Goal: Task Accomplishment & Management: Complete application form

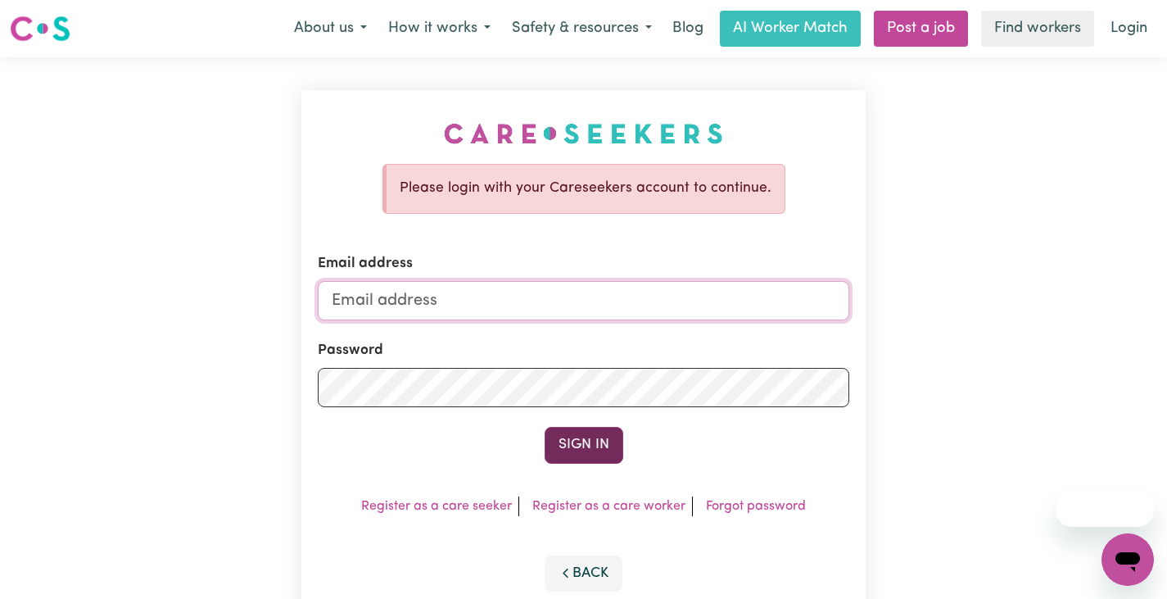
type input "[PERSON_NAME][EMAIL_ADDRESS][DOMAIN_NAME]"
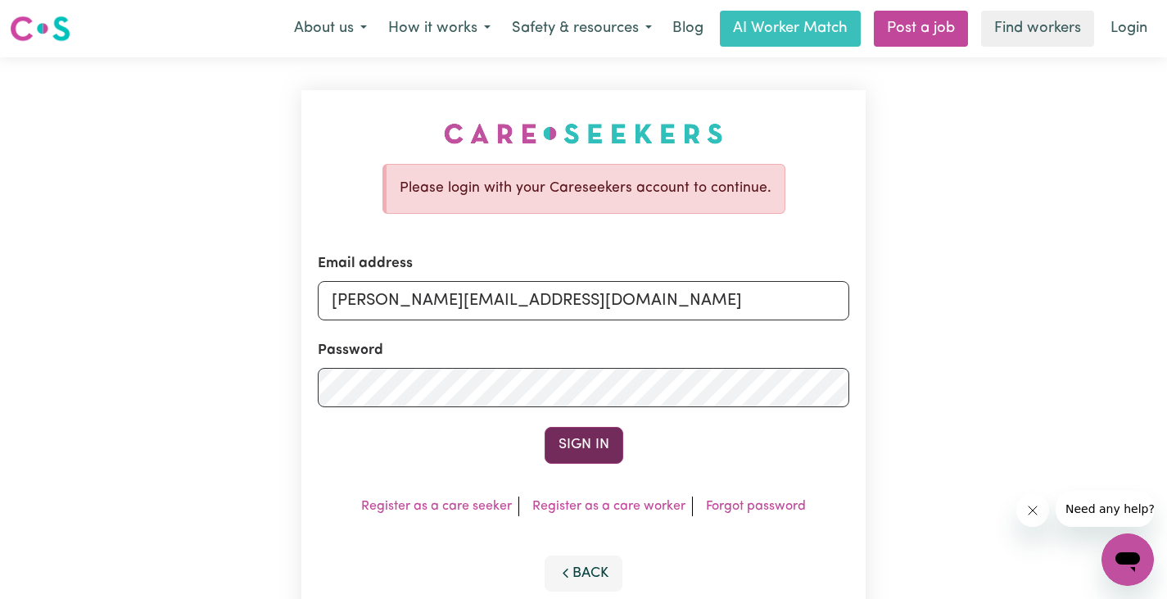
click at [612, 441] on button "Sign In" at bounding box center [584, 445] width 79 height 36
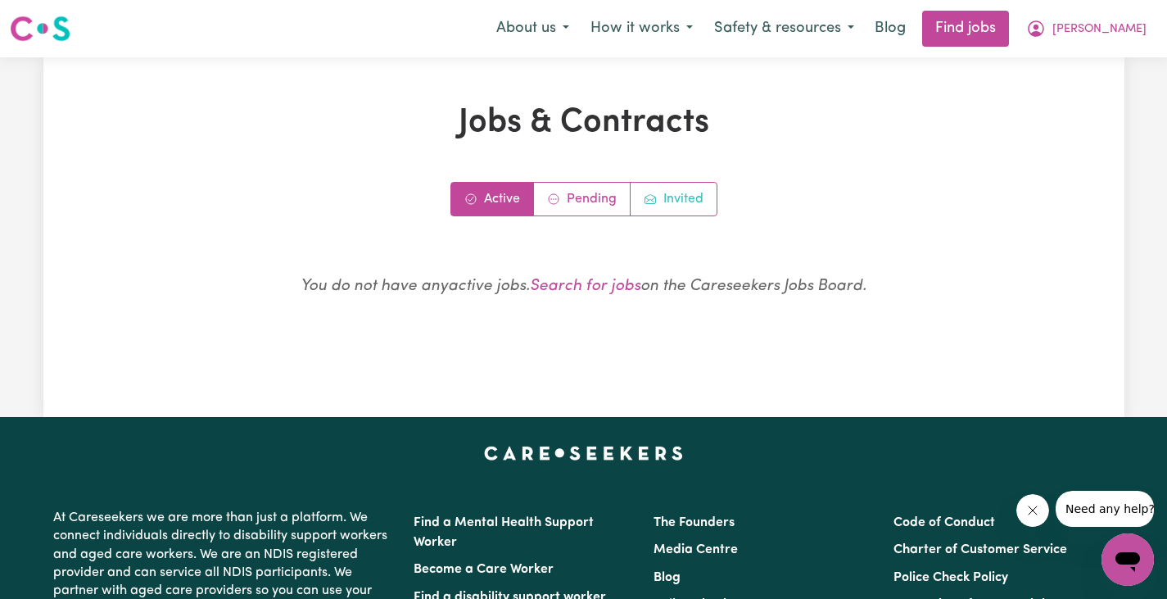
click at [666, 206] on link "Invited" at bounding box center [674, 199] width 86 height 33
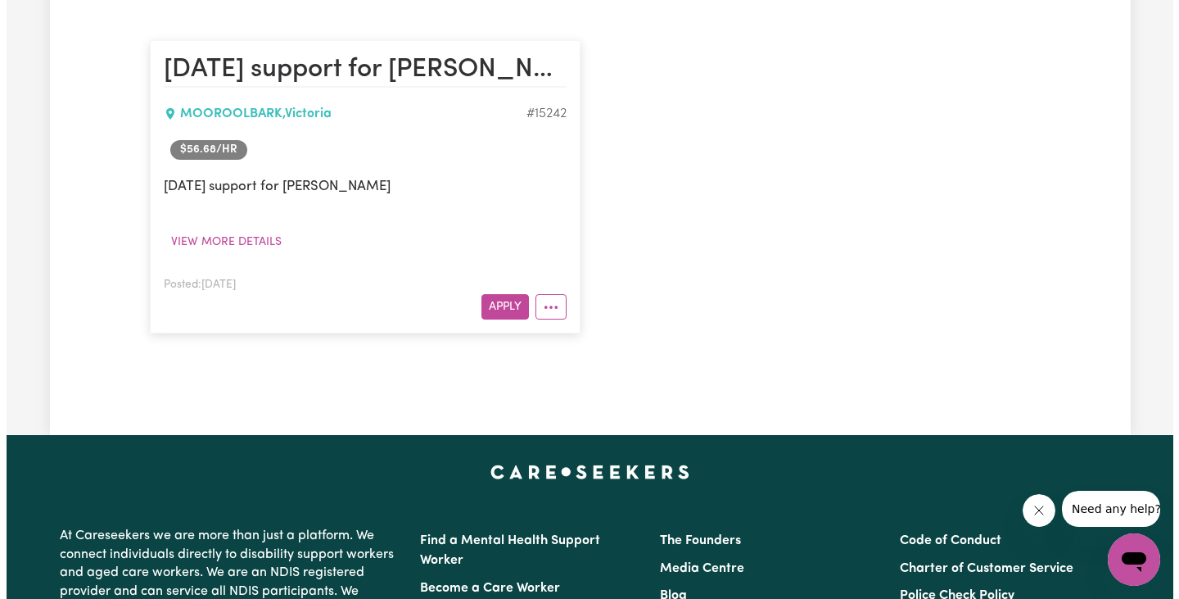
scroll to position [409, 0]
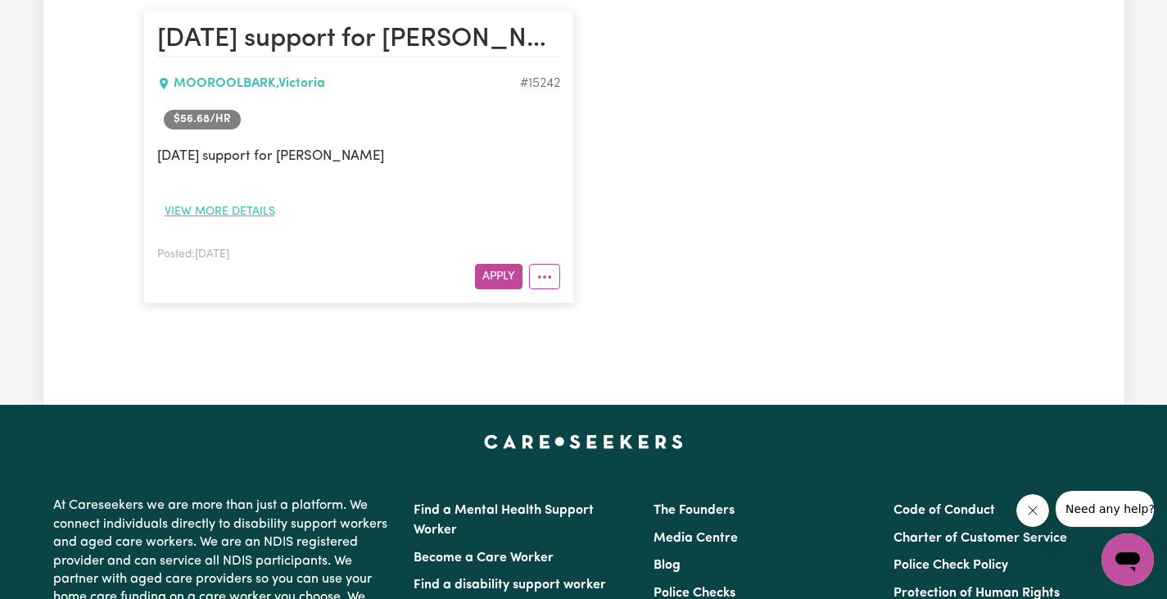
click at [237, 201] on button "View more details" at bounding box center [219, 211] width 125 height 25
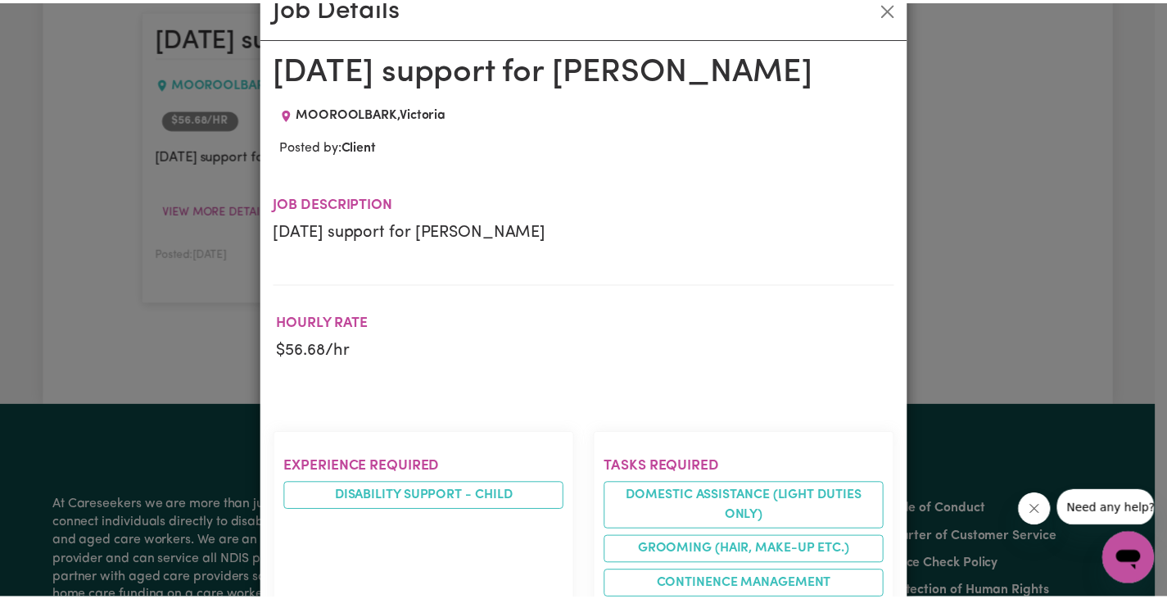
scroll to position [0, 0]
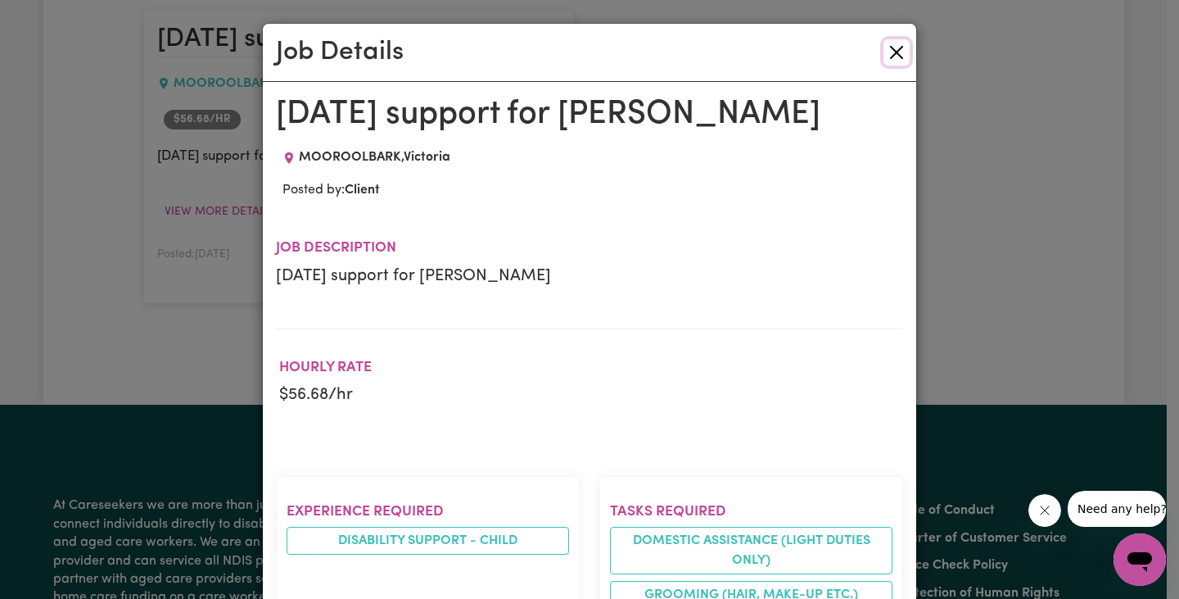
click at [891, 56] on button "Close" at bounding box center [897, 52] width 26 height 26
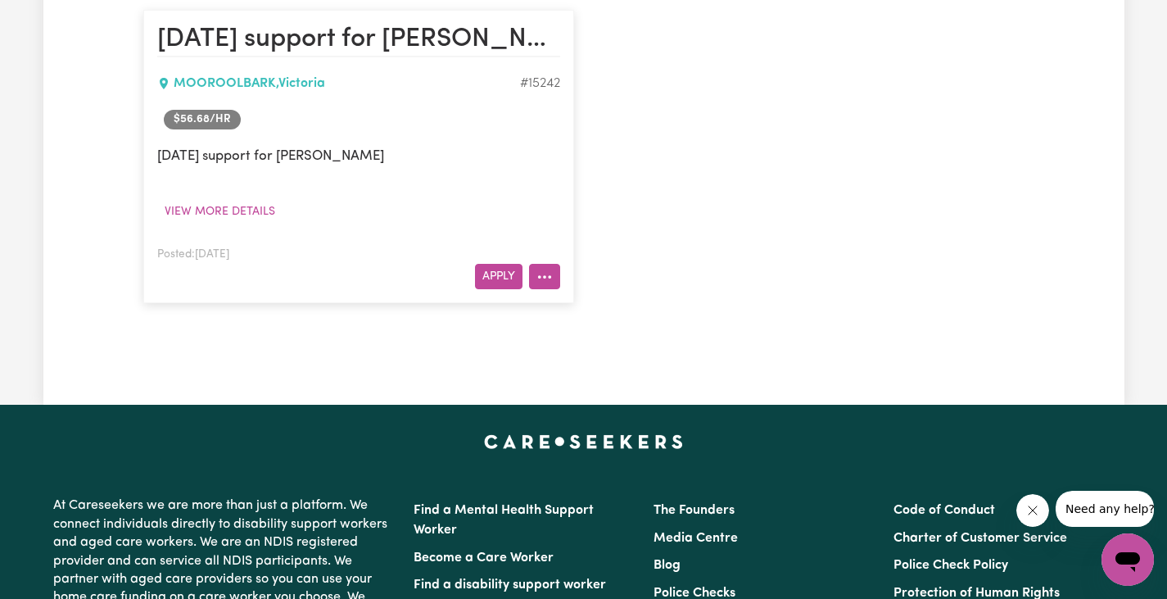
click at [534, 279] on button "More options" at bounding box center [544, 276] width 31 height 25
click at [540, 277] on circle "More options" at bounding box center [538, 276] width 3 height 3
click at [505, 278] on button "Apply" at bounding box center [499, 276] width 48 height 25
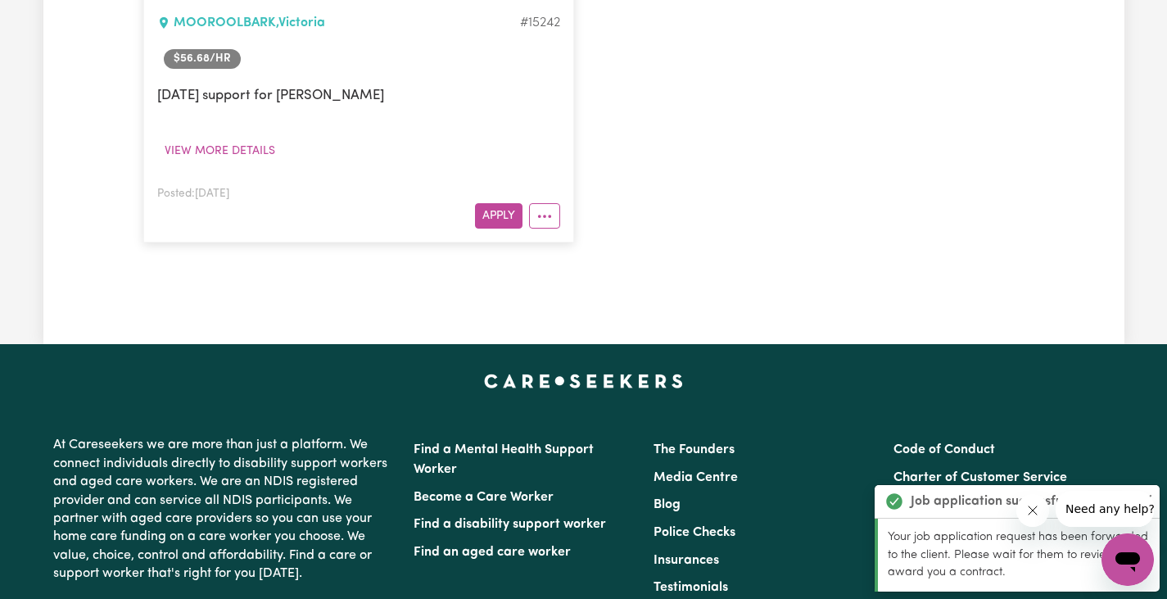
scroll to position [573, 0]
